Goal: Task Accomplishment & Management: Manage account settings

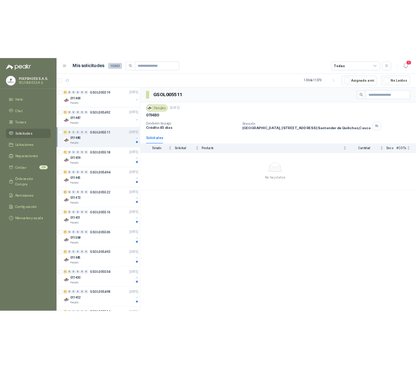
scroll to position [0, 0]
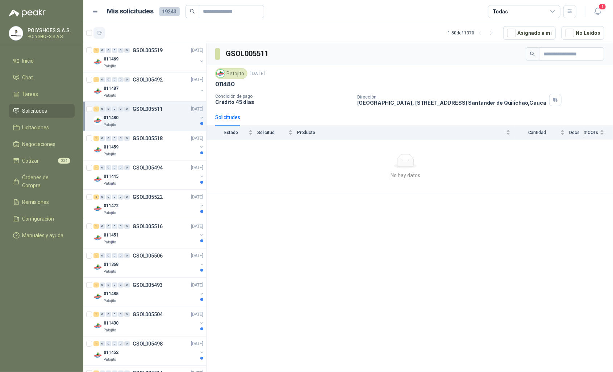
click at [98, 32] on icon "button" at bounding box center [99, 33] width 6 height 6
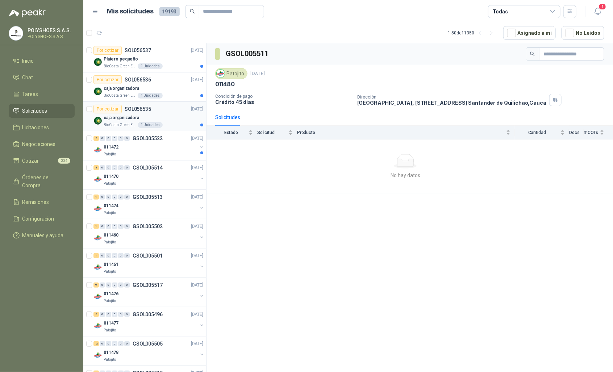
click at [135, 111] on p "SOL056535" at bounding box center [138, 109] width 26 height 5
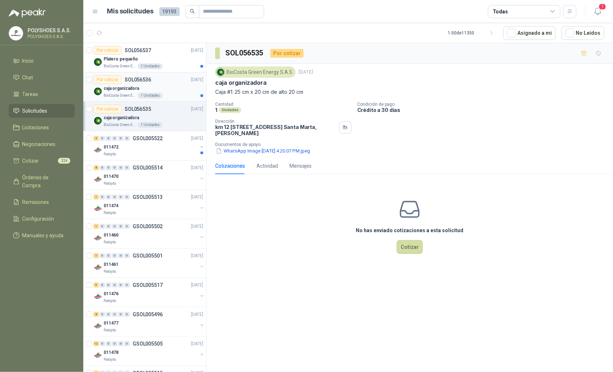
click at [138, 85] on div "caja organizadora" at bounding box center [154, 88] width 100 height 9
click at [150, 65] on div "1 Unidades" at bounding box center [150, 66] width 25 height 6
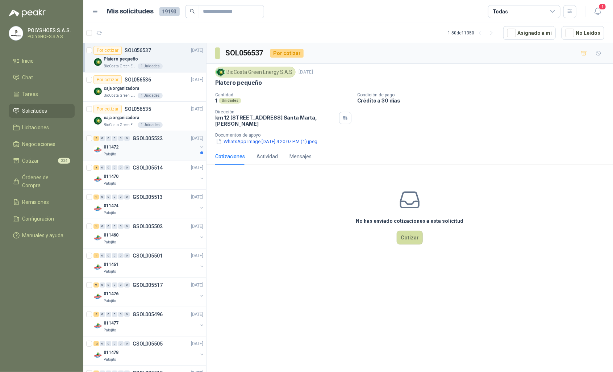
click at [154, 149] on div "011472" at bounding box center [151, 147] width 94 height 9
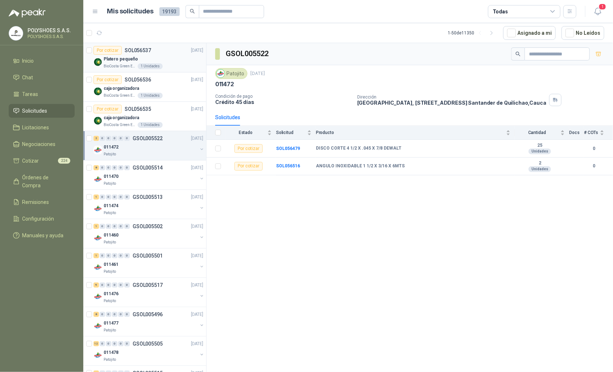
click at [151, 64] on div "1 Unidades" at bounding box center [150, 66] width 25 height 6
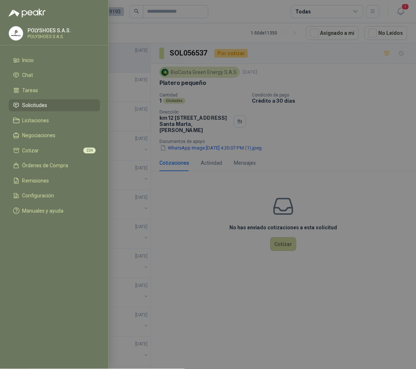
click at [194, 40] on div at bounding box center [208, 184] width 416 height 369
